Goal: Task Accomplishment & Management: Complete application form

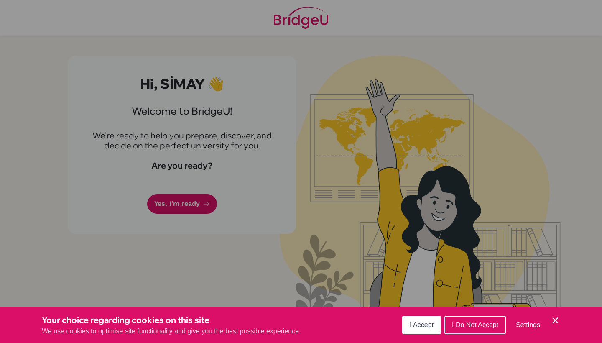
click at [260, 122] on div "Cookie Preferences" at bounding box center [301, 171] width 602 height 343
click at [187, 138] on div "Cookie Preferences" at bounding box center [301, 171] width 602 height 343
click at [187, 205] on div "Cookie Preferences" at bounding box center [301, 171] width 602 height 343
drag, startPoint x: 463, startPoint y: 322, endPoint x: 457, endPoint y: 322, distance: 6.3
click at [463, 322] on span "I Do Not Accept" at bounding box center [475, 324] width 46 height 7
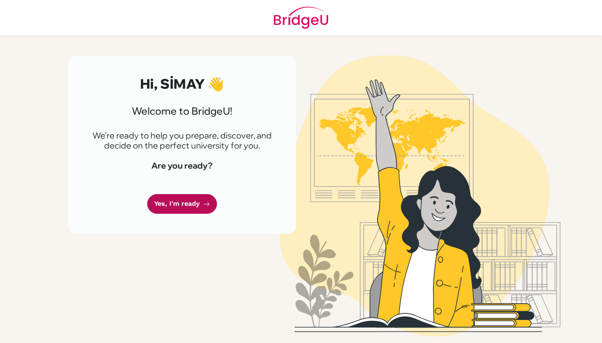
click at [194, 202] on link "Yes, I'm ready" at bounding box center [182, 204] width 70 height 20
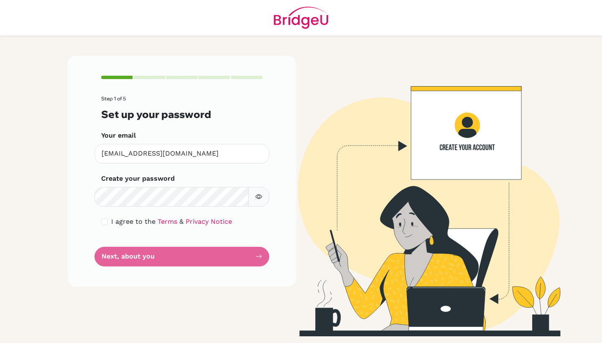
click at [256, 196] on icon "button" at bounding box center [259, 196] width 7 height 5
click at [106, 222] on input "checkbox" at bounding box center [104, 221] width 7 height 7
checkbox input "true"
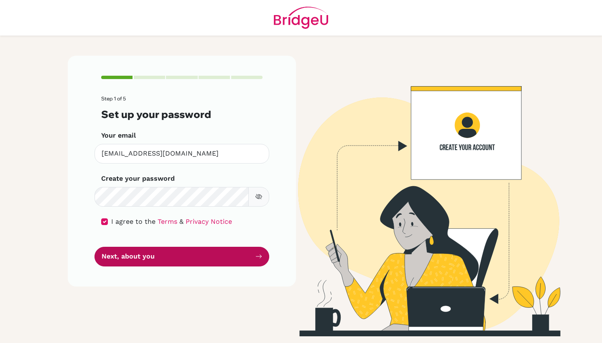
click at [176, 258] on button "Next, about you" at bounding box center [182, 257] width 175 height 20
